Goal: Task Accomplishment & Management: Complete application form

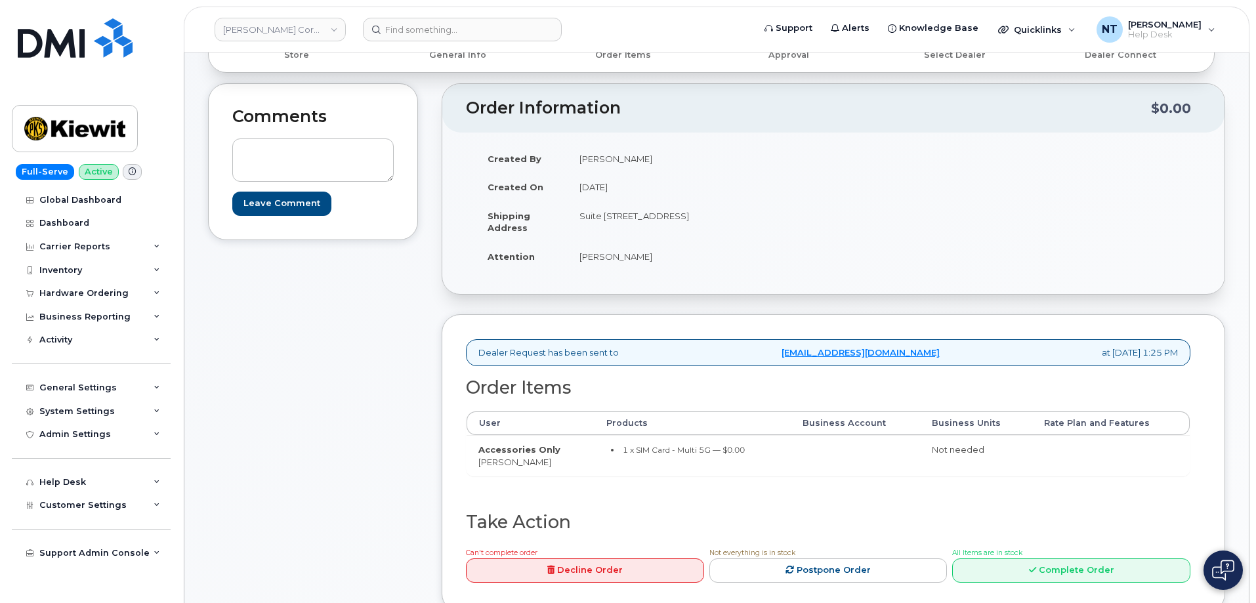
scroll to position [328, 0]
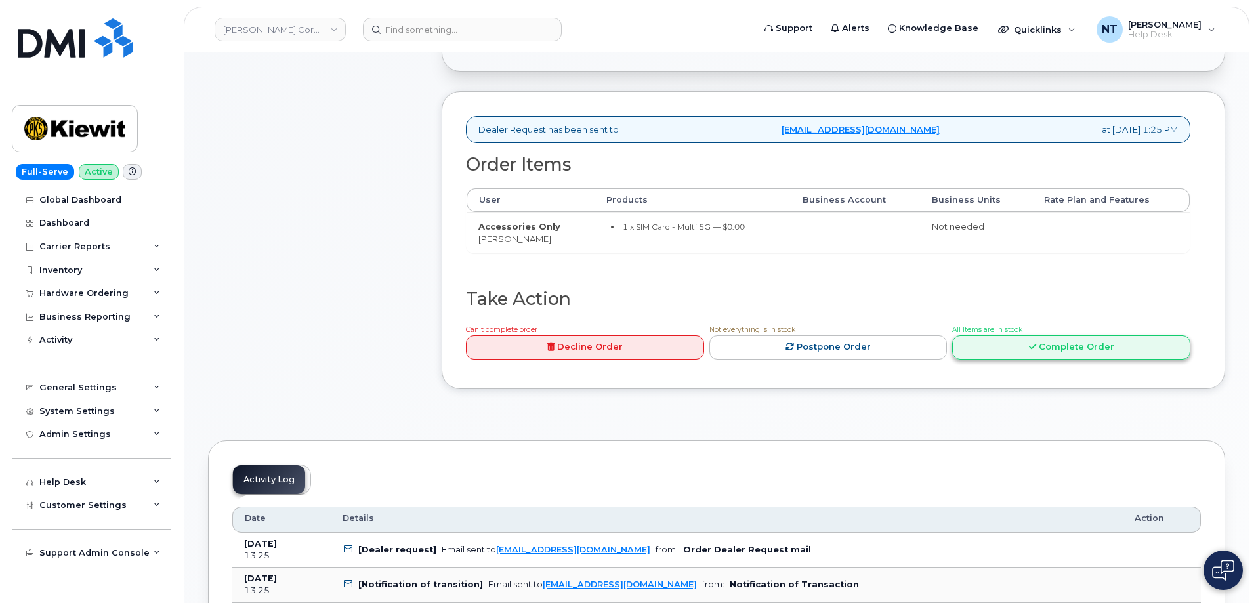
click at [1060, 351] on link "Complete Order" at bounding box center [1071, 347] width 238 height 24
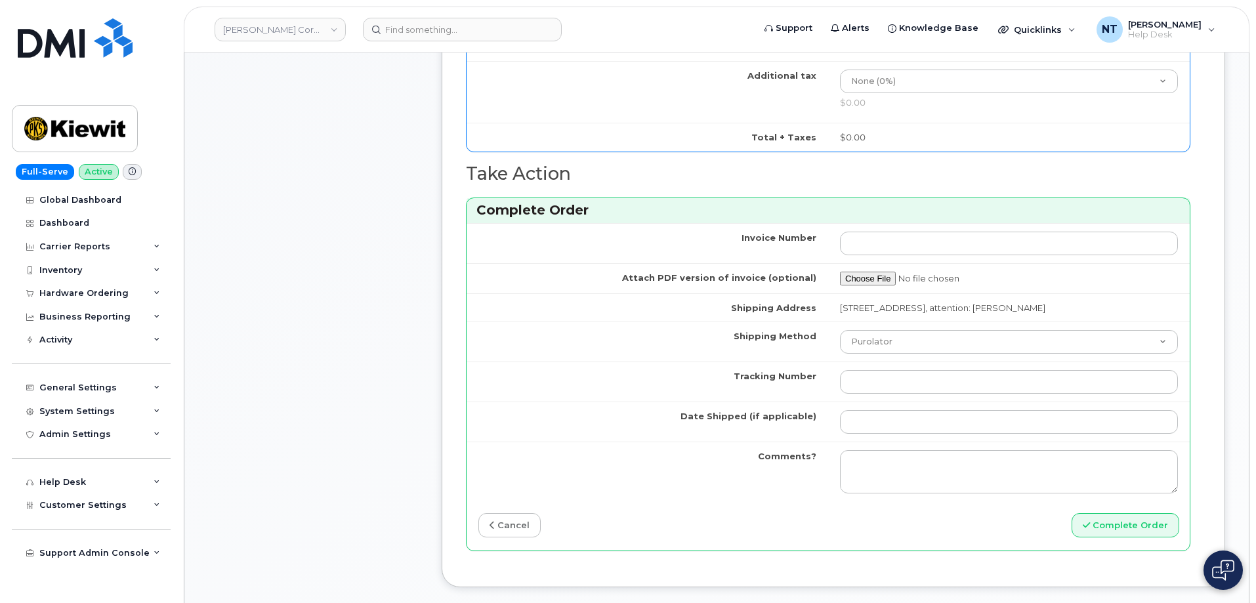
scroll to position [722, 0]
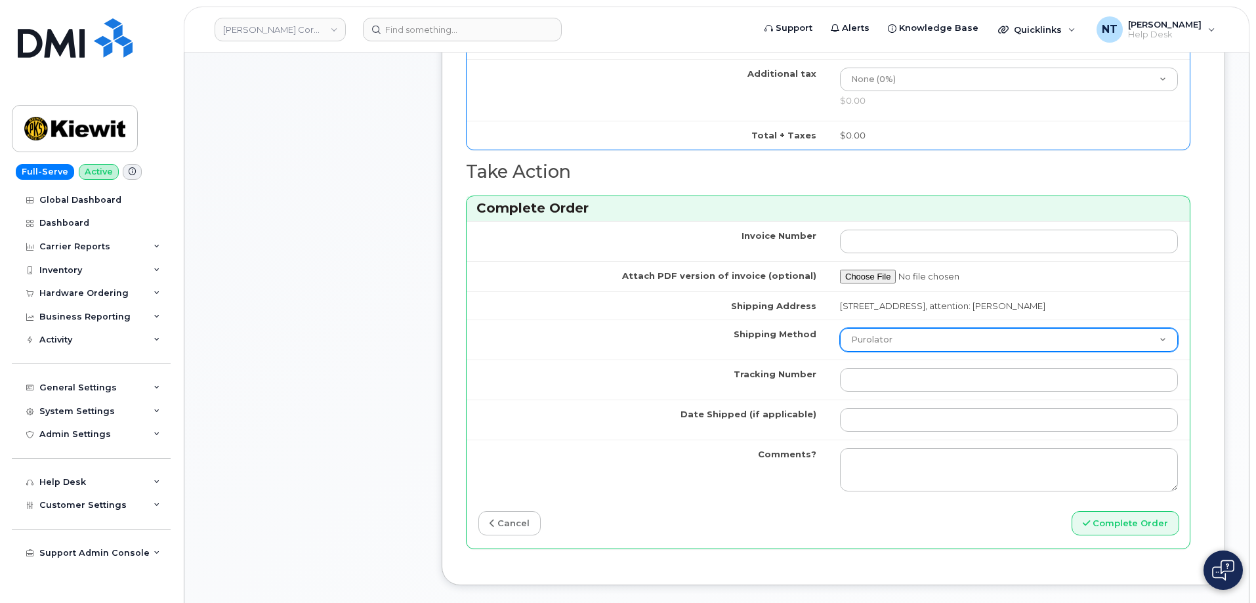
click at [908, 352] on select "Purolator UPS FedEx Canada Post Courier Other Drop Off Pick Up" at bounding box center [1009, 340] width 338 height 24
select select "FedEx"
click at [840, 340] on select "Purolator UPS FedEx Canada Post Courier Other Drop Off Pick Up" at bounding box center [1009, 340] width 338 height 24
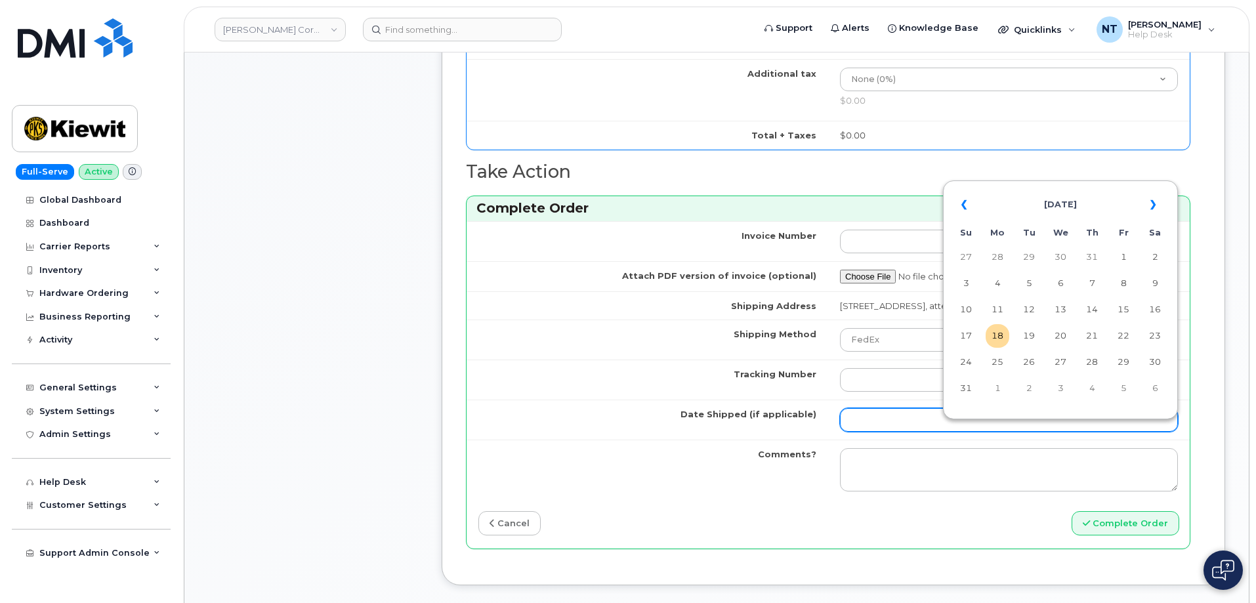
drag, startPoint x: 892, startPoint y: 436, endPoint x: 898, endPoint y: 437, distance: 6.6
click at [892, 432] on input "Date Shipped (if applicable)" at bounding box center [1009, 420] width 338 height 24
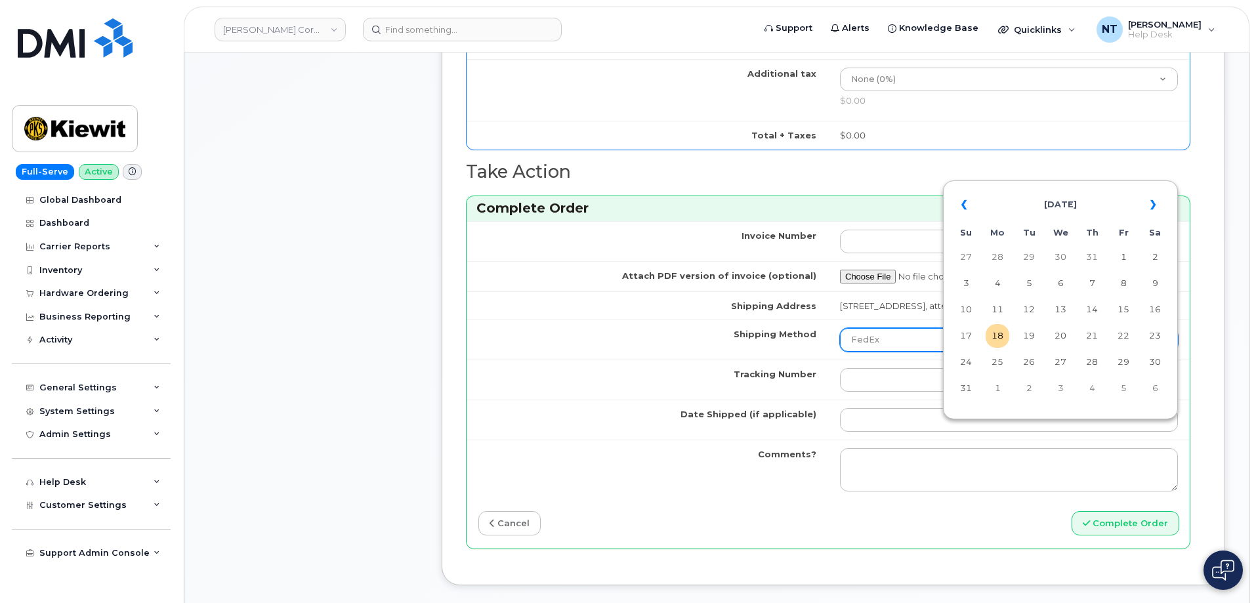
drag, startPoint x: 996, startPoint y: 336, endPoint x: 991, endPoint y: 341, distance: 7.0
click at [996, 336] on td "18" at bounding box center [998, 336] width 24 height 24
type input "2025-08-18"
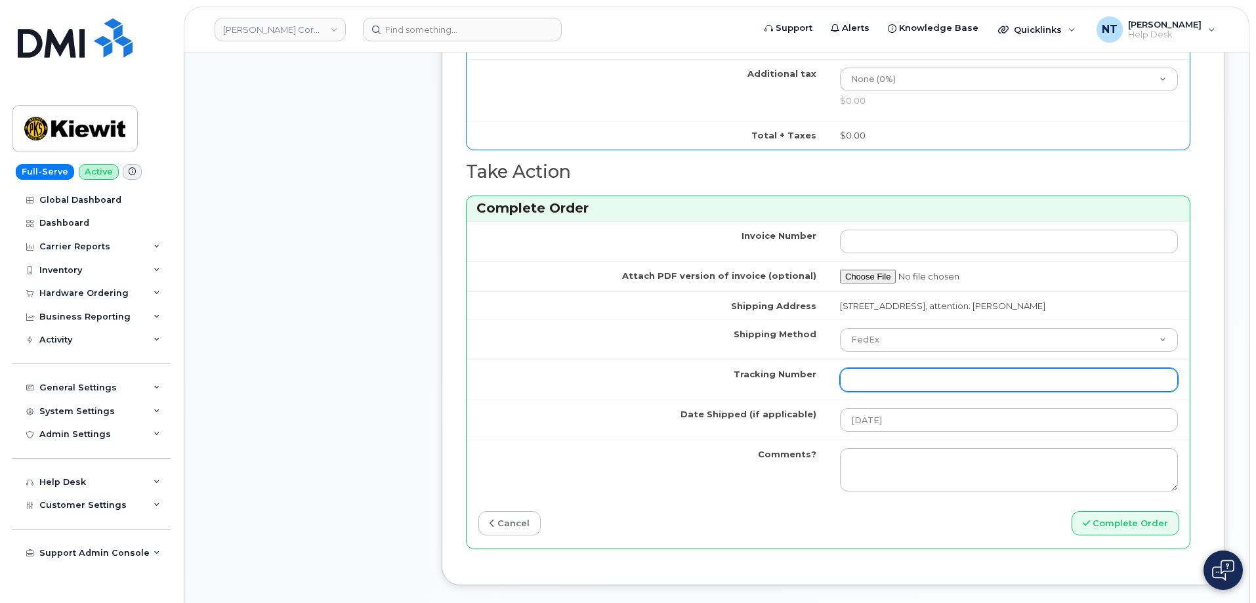
click at [886, 392] on input "Tracking Number" at bounding box center [1009, 380] width 338 height 24
paste input "444401112508"
type input "444401112508"
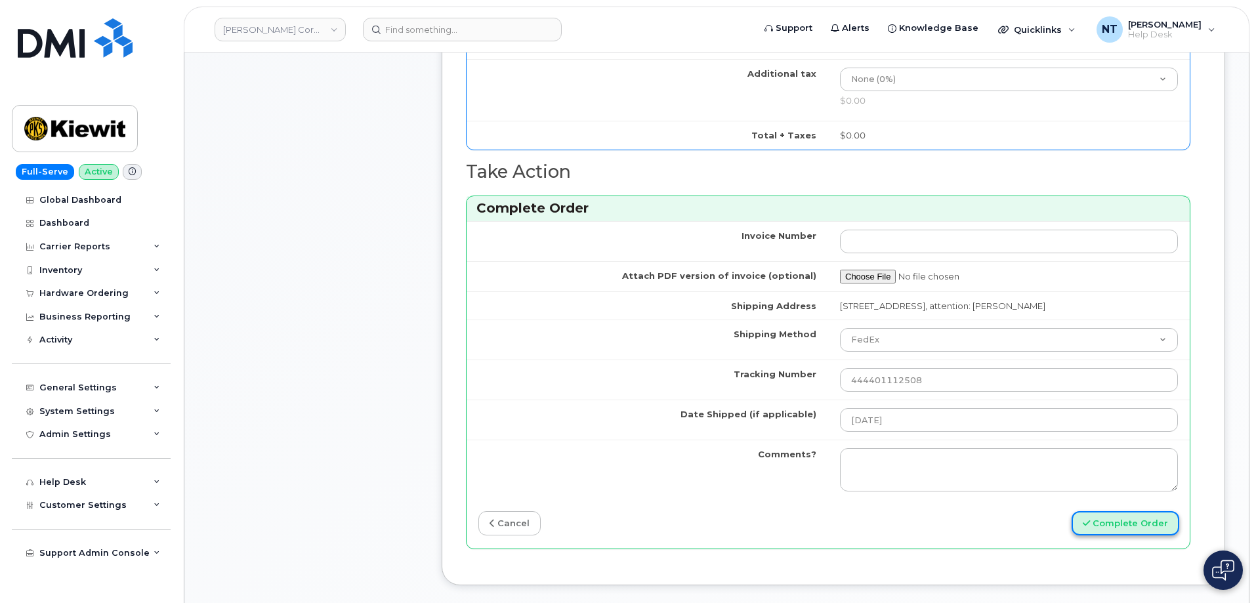
click at [1138, 535] on button "Complete Order" at bounding box center [1126, 523] width 108 height 24
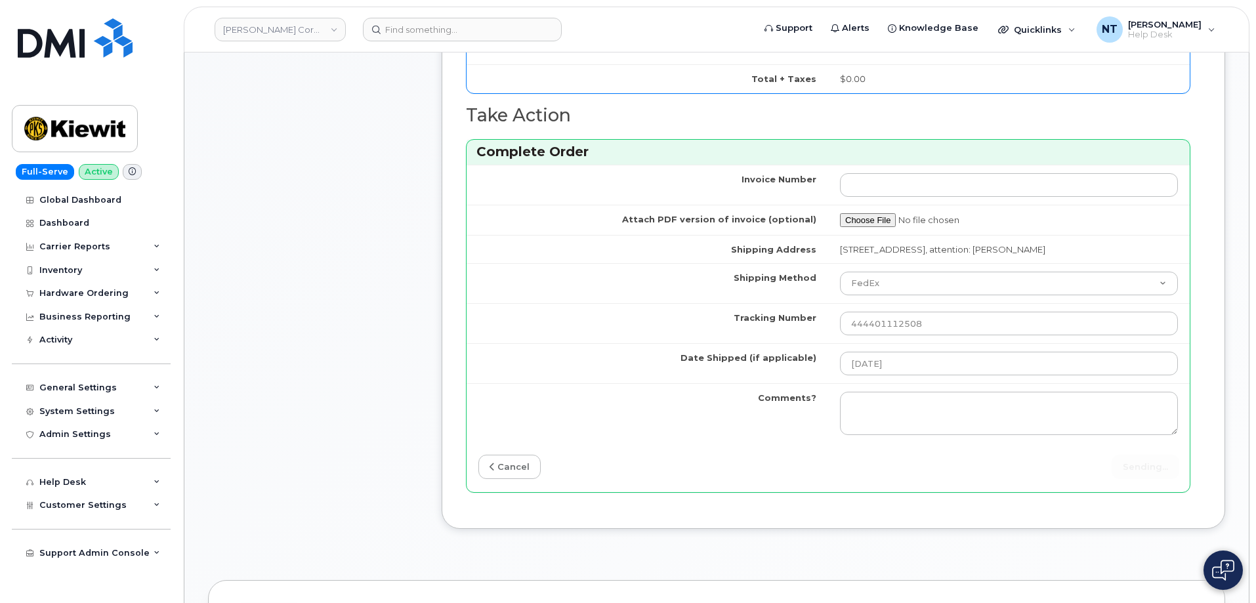
scroll to position [853, 0]
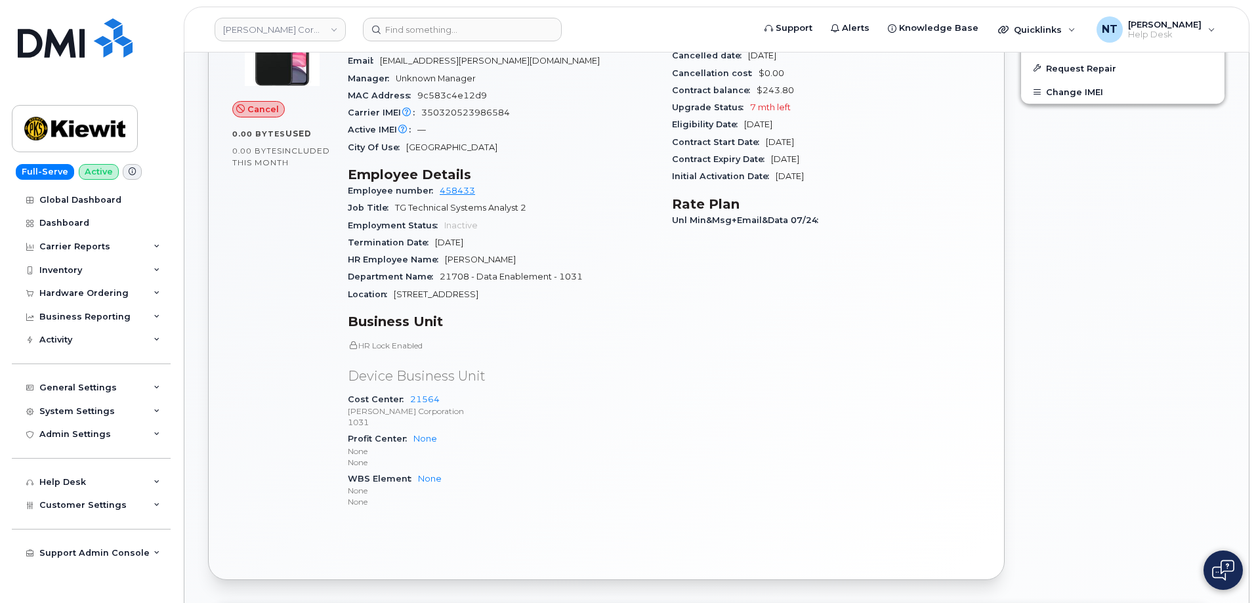
scroll to position [394, 0]
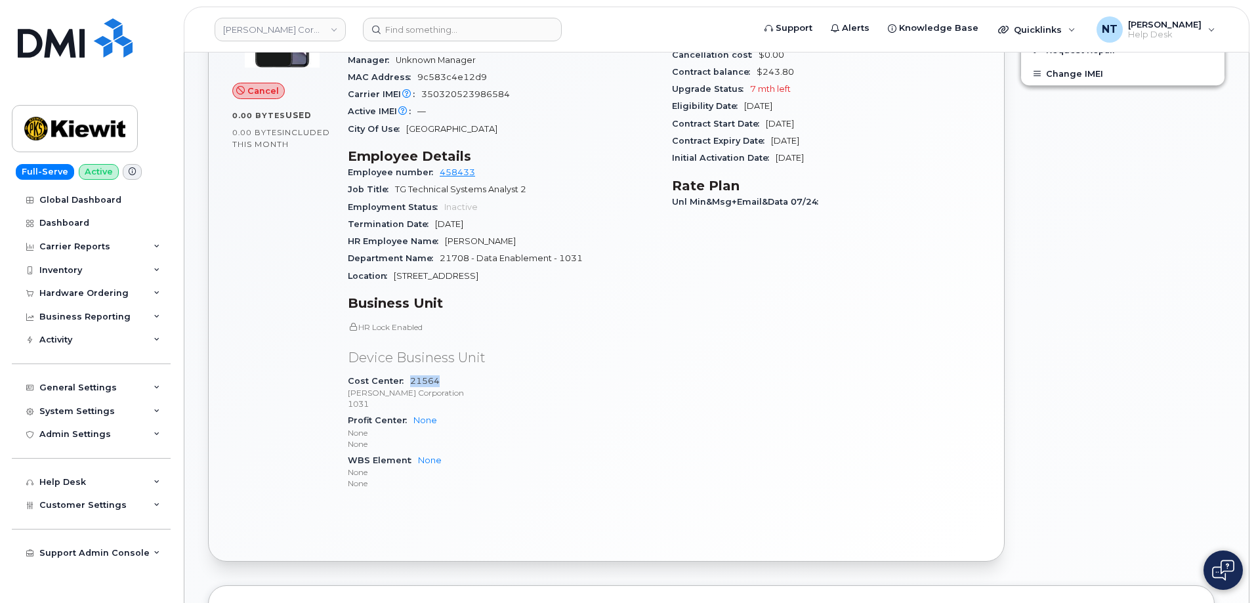
drag, startPoint x: 440, startPoint y: 381, endPoint x: 408, endPoint y: 381, distance: 31.5
click at [408, 381] on div "Cost Center 21564 Kiewit Corporation 1031" at bounding box center [502, 393] width 308 height 40
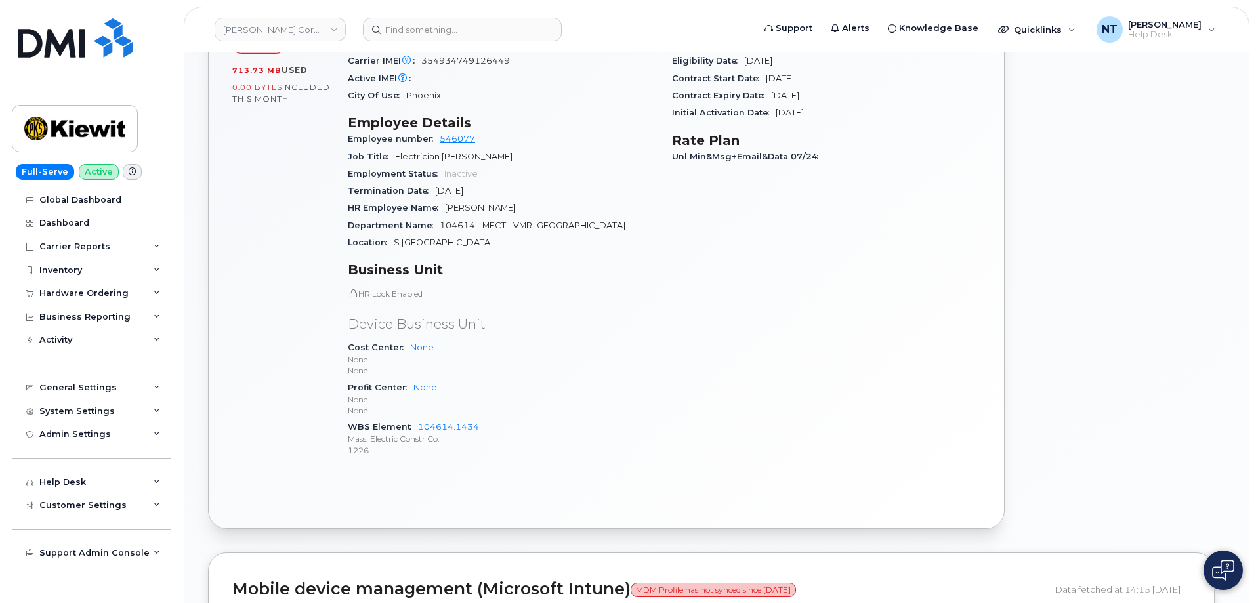
scroll to position [591, 0]
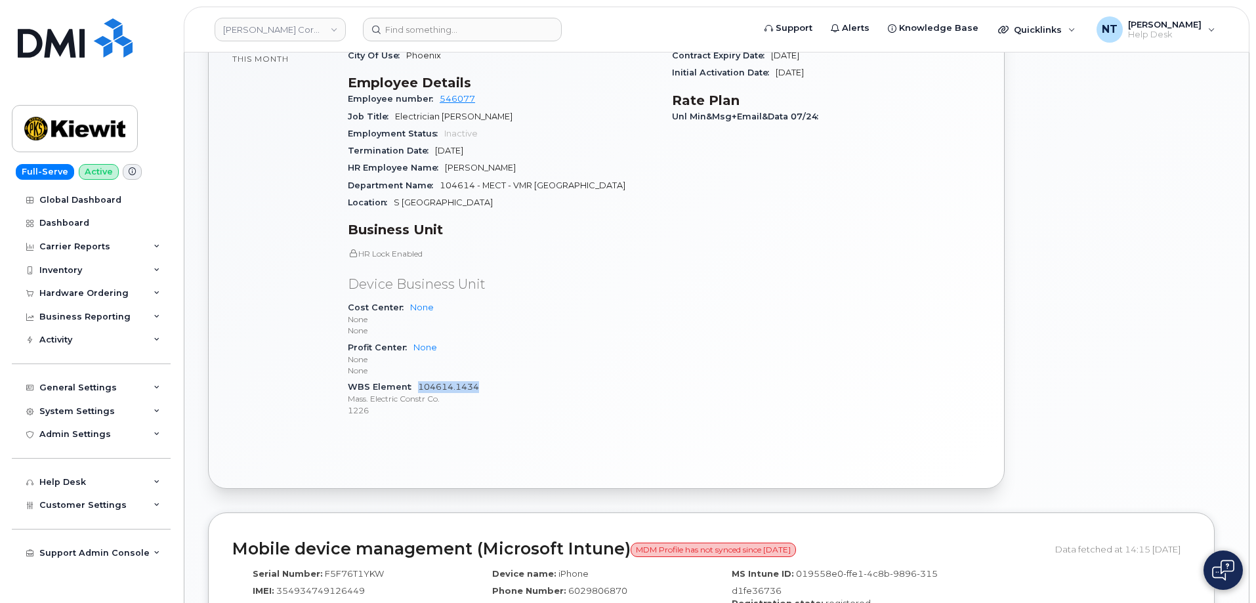
drag, startPoint x: 476, startPoint y: 373, endPoint x: 420, endPoint y: 377, distance: 56.6
click at [420, 379] on div "WBS Element 104614.1434 Mass. Electric Constr Co. 1226" at bounding box center [502, 399] width 308 height 40
copy link "104614.1434"
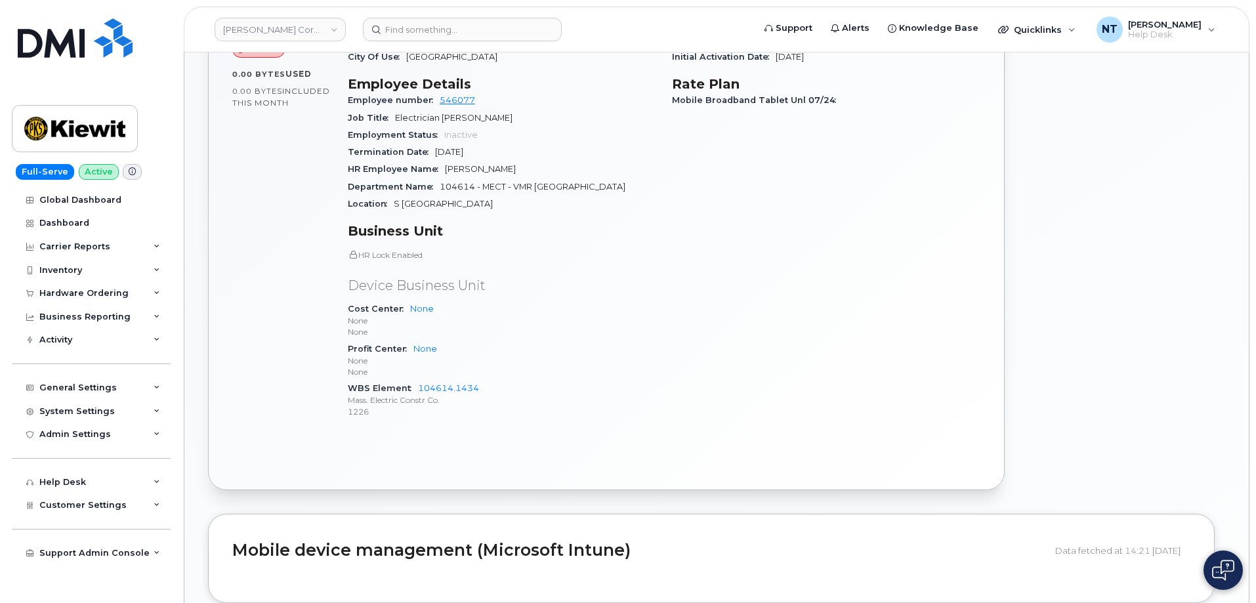
scroll to position [591, 0]
drag, startPoint x: 478, startPoint y: 375, endPoint x: 418, endPoint y: 377, distance: 60.4
click at [418, 379] on div "WBS Element 104614.1434 Mass. Electric Constr Co. 1226" at bounding box center [502, 399] width 308 height 40
copy link "104614.1434"
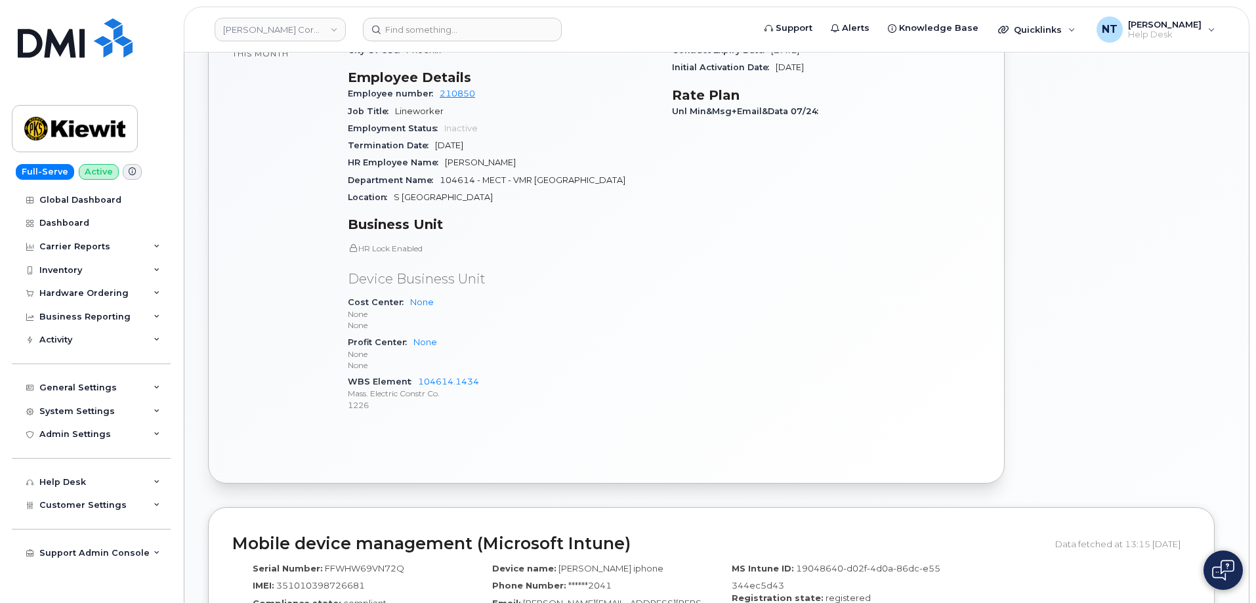
scroll to position [591, 0]
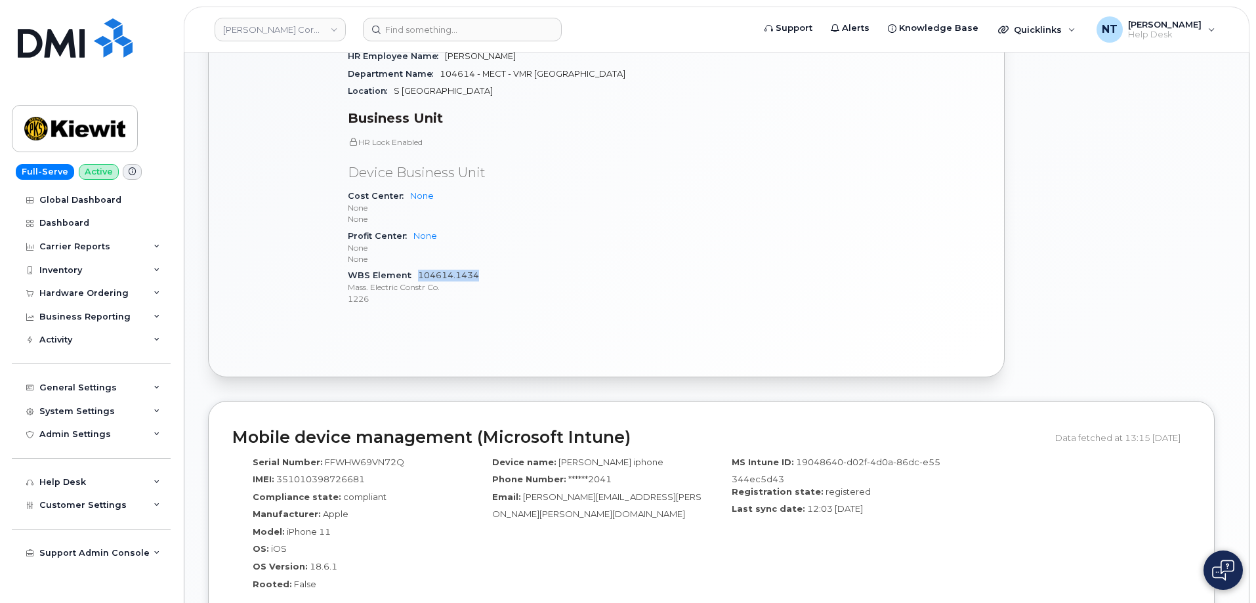
drag, startPoint x: 476, startPoint y: 262, endPoint x: 419, endPoint y: 264, distance: 57.1
click at [419, 267] on div "WBS Element 104614.1434 Mass. Electric Constr Co. 1226" at bounding box center [502, 287] width 308 height 40
copy link "104614.1434"
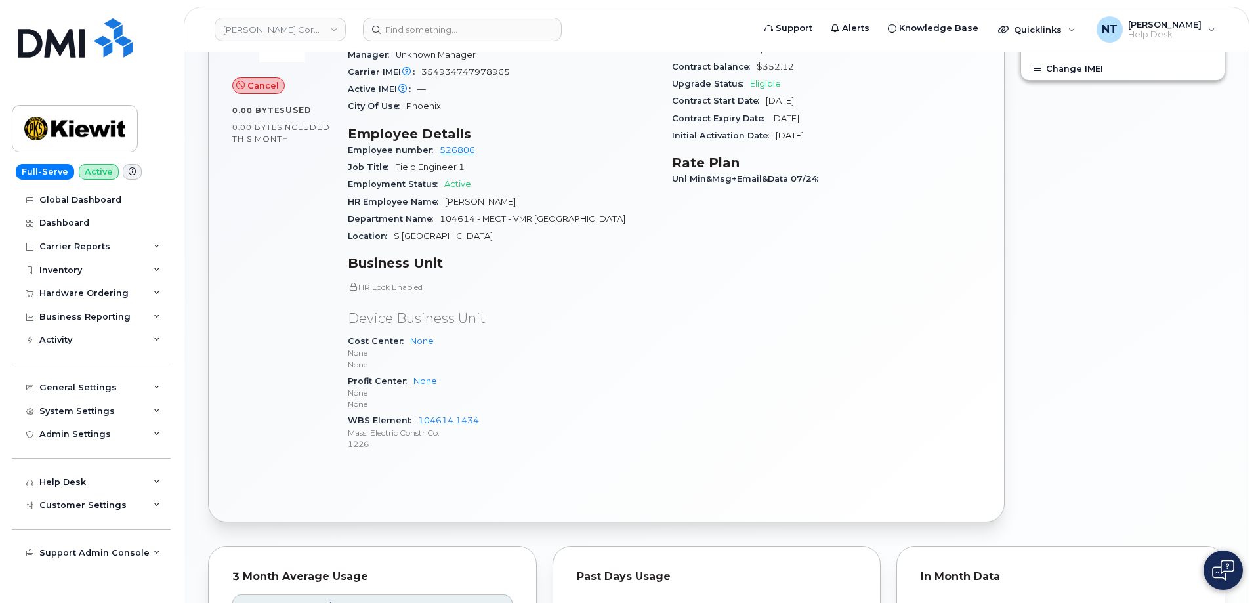
scroll to position [525, 0]
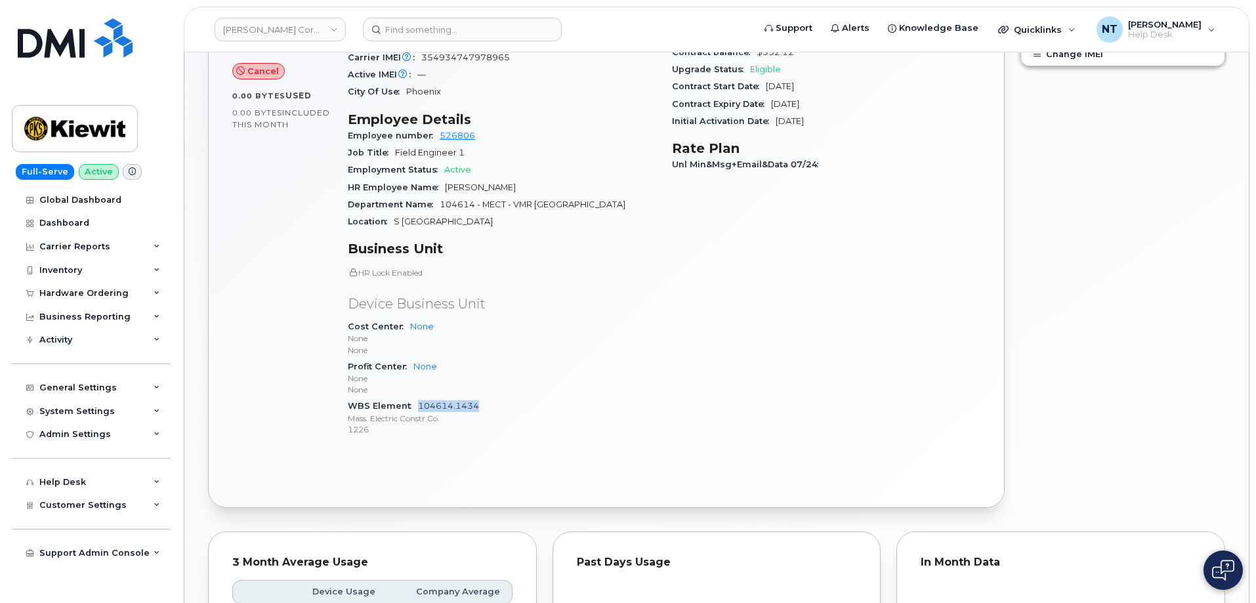
drag, startPoint x: 480, startPoint y: 406, endPoint x: 419, endPoint y: 408, distance: 61.7
click at [419, 408] on div "WBS Element 104614.1434 Mass. Electric Constr Co. 1226" at bounding box center [502, 418] width 308 height 40
copy link "104614.1434"
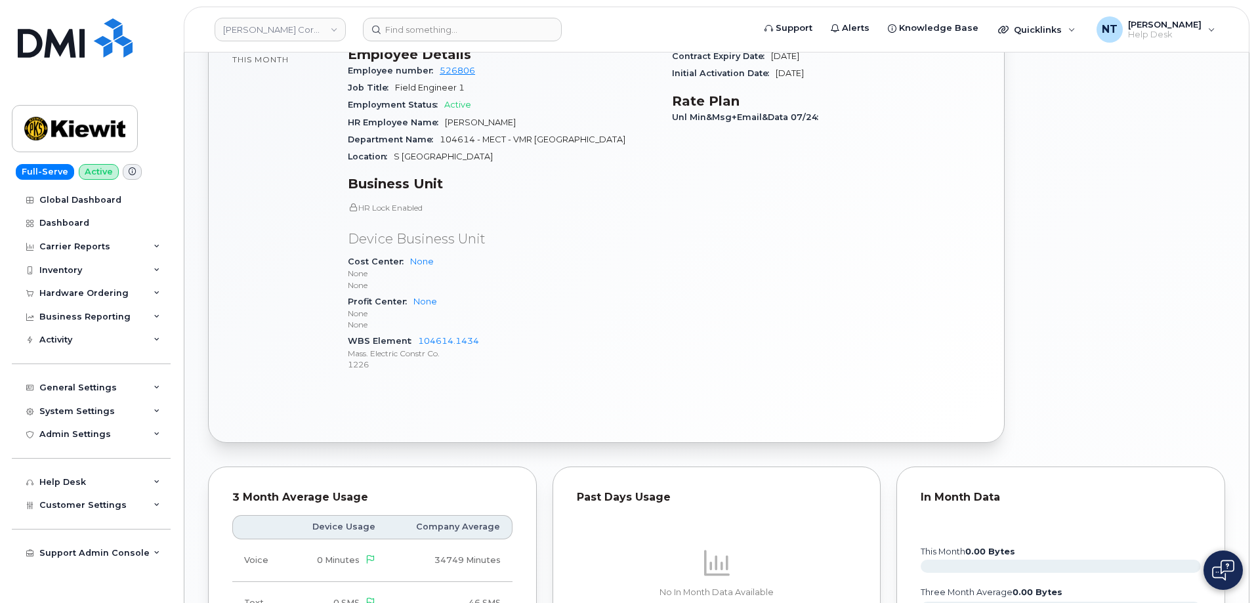
scroll to position [591, 0]
drag, startPoint x: 480, startPoint y: 339, endPoint x: 419, endPoint y: 345, distance: 61.3
click at [419, 345] on div "WBS Element 104614.1434 Mass. Electric Constr Co. 1226" at bounding box center [502, 352] width 308 height 40
copy link "104614.1434"
